Goal: Navigation & Orientation: Go to known website

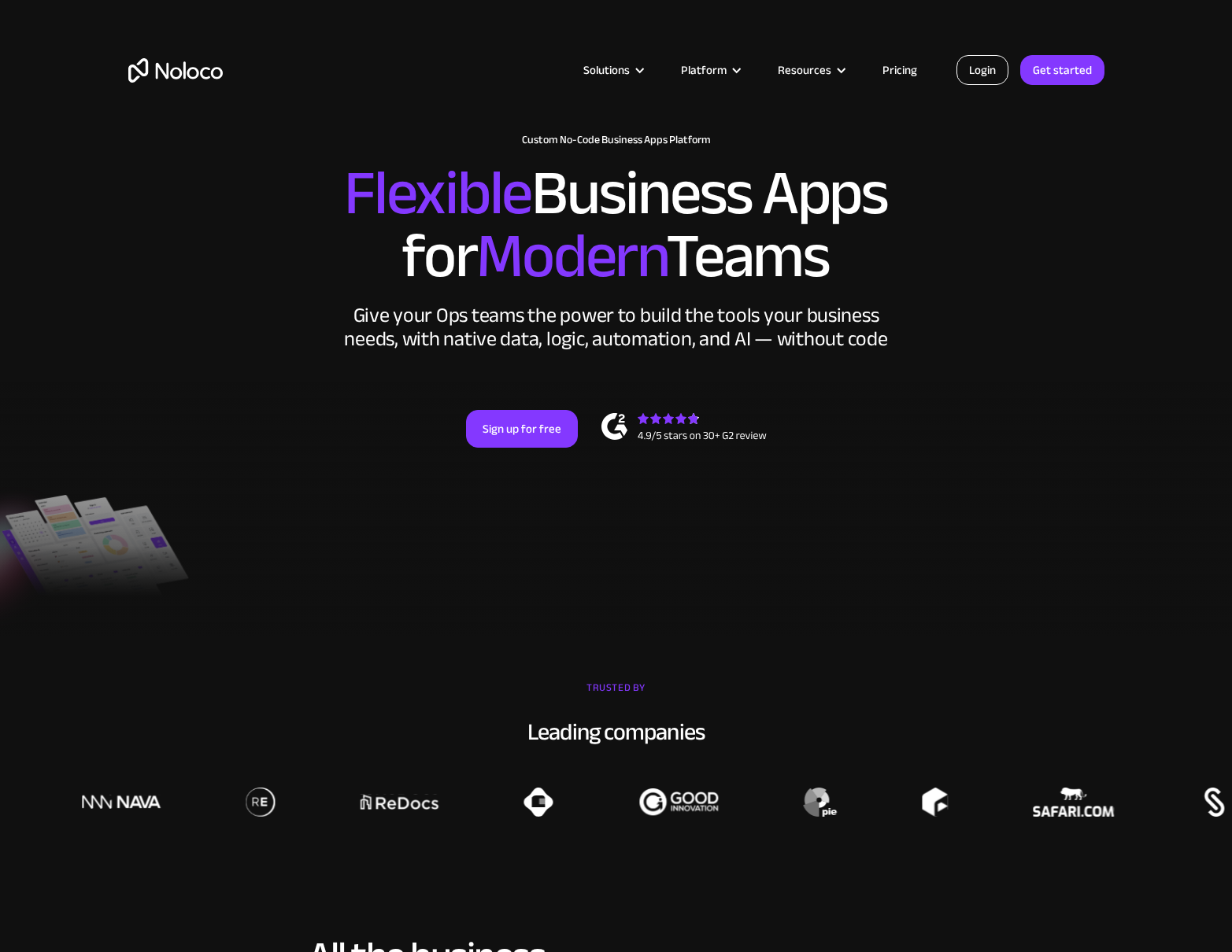
click at [989, 61] on link "Login" at bounding box center [981, 70] width 52 height 30
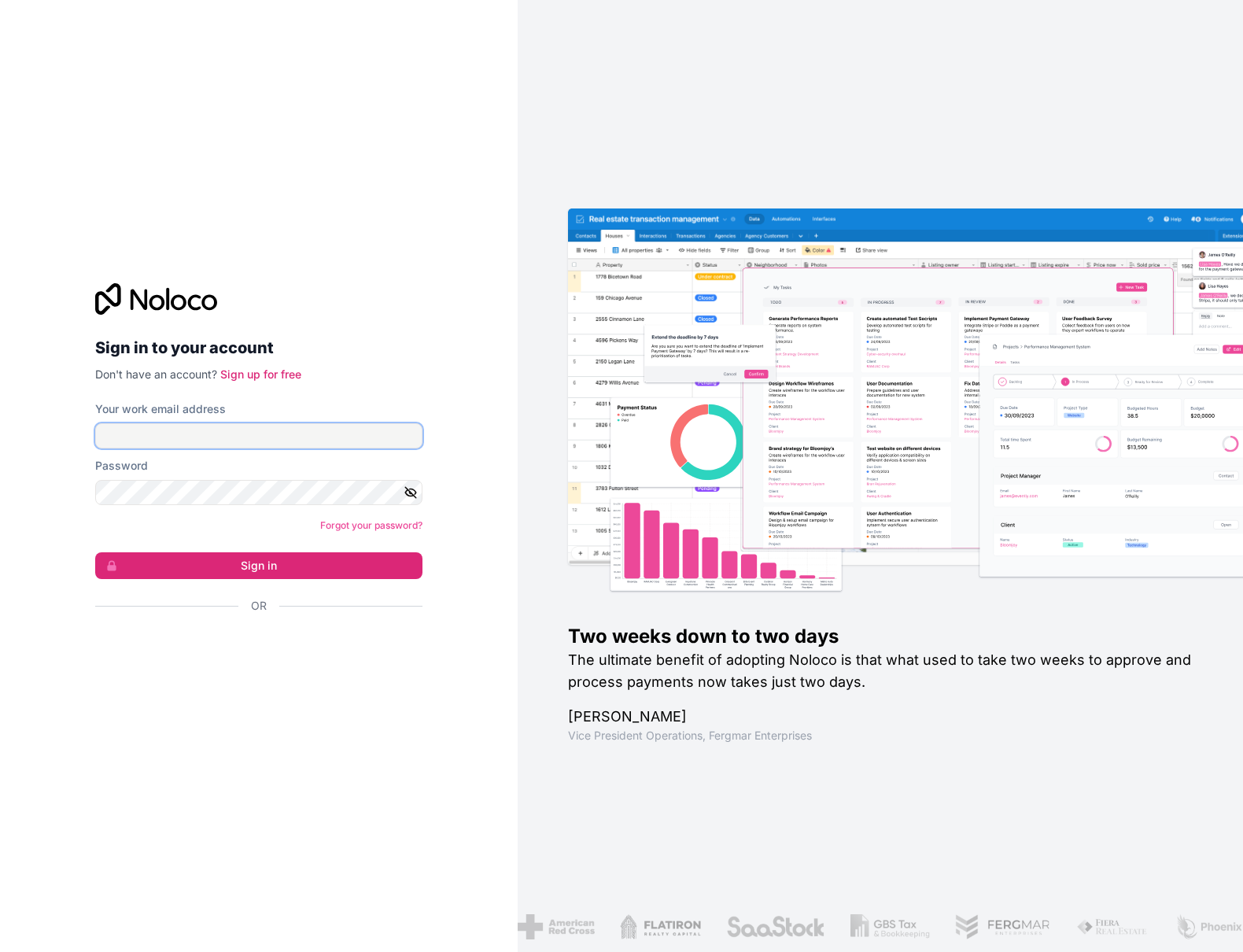
type input "[EMAIL_ADDRESS][PERSON_NAME][DOMAIN_NAME]"
click at [285, 567] on button "Sign in" at bounding box center [258, 566] width 327 height 26
